Goal: Task Accomplishment & Management: Manage account settings

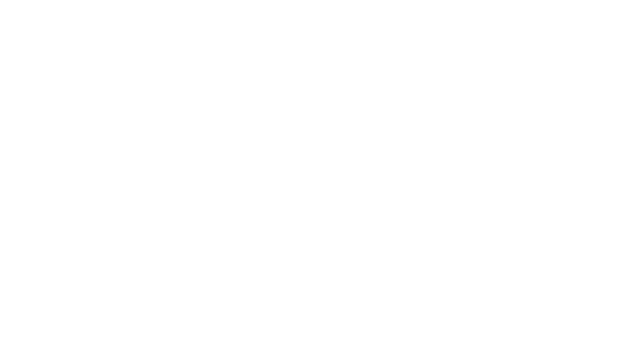
type input "kaveh.azari@madwire.com"
click at [0, 0] on input "Sign In" at bounding box center [0, 0] width 0 height 0
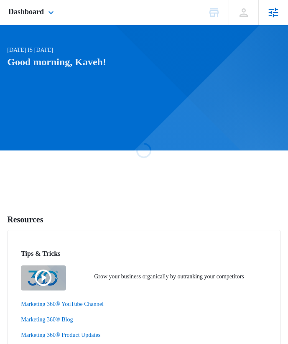
click at [276, 8] on icon at bounding box center [274, 13] width 10 height 10
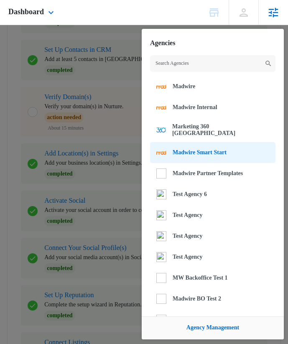
scroll to position [191, 0]
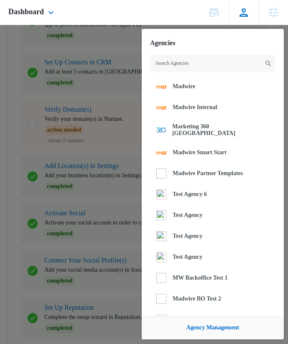
click at [242, 13] on icon at bounding box center [244, 12] width 13 height 13
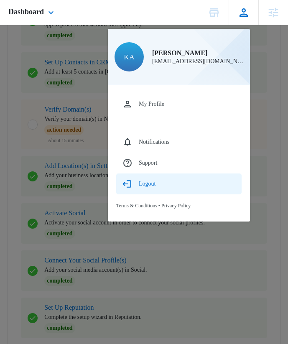
click at [156, 186] on div "Logout" at bounding box center [147, 184] width 17 height 7
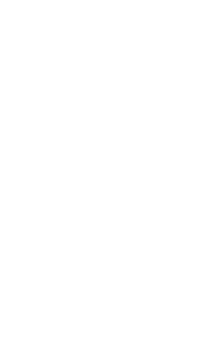
type input "[EMAIL_ADDRESS][DOMAIN_NAME]"
click at [0, 0] on input "Sign In" at bounding box center [0, 0] width 0 height 0
